Goal: Navigation & Orientation: Find specific page/section

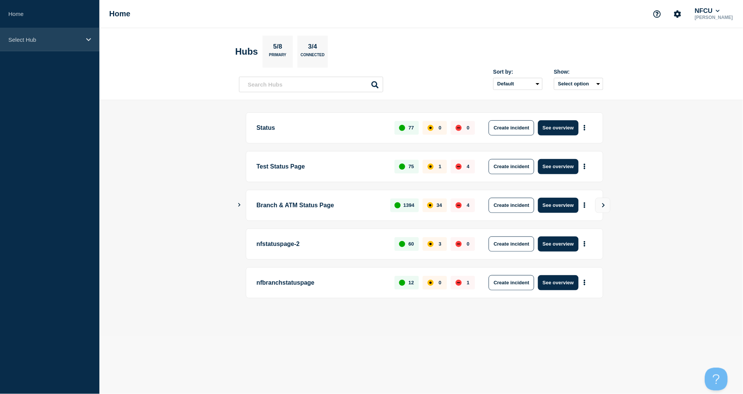
click at [30, 44] on div "Select Hub" at bounding box center [49, 39] width 99 height 23
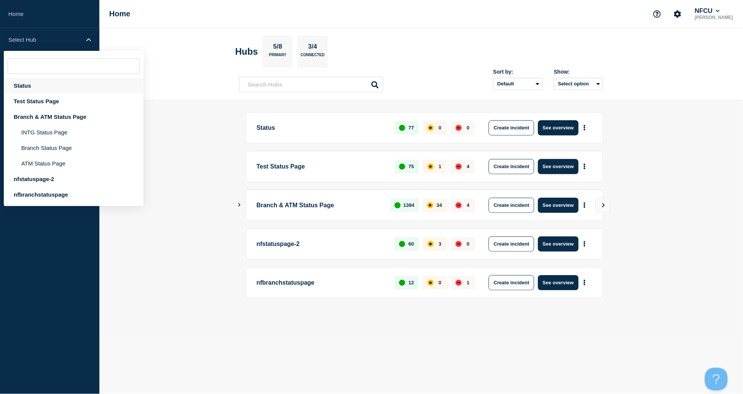
click at [34, 88] on div "Status" at bounding box center [74, 86] width 140 height 16
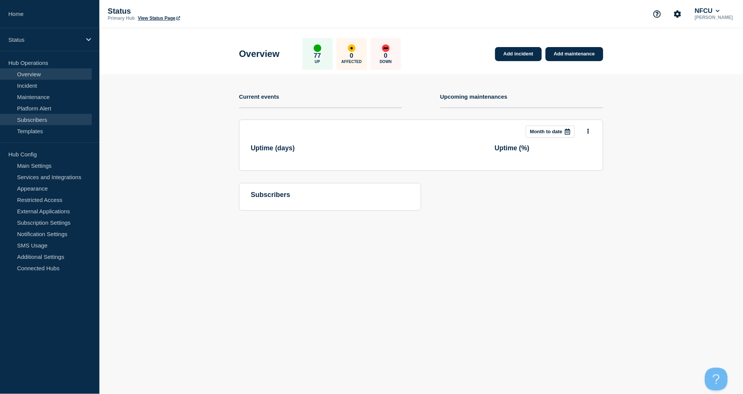
click at [37, 120] on link "Subscribers" at bounding box center [46, 119] width 92 height 11
